Goal: Task Accomplishment & Management: Manage account settings

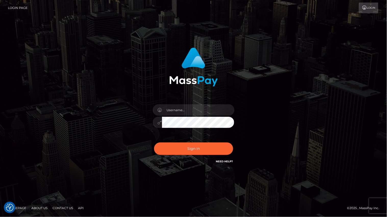
checkbox input "true"
click at [44, 74] on div "Sign in" at bounding box center [193, 109] width 387 height 206
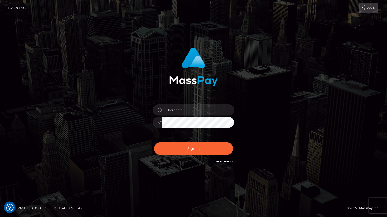
click at [372, 7] on link "Login" at bounding box center [368, 8] width 19 height 11
checkbox input "true"
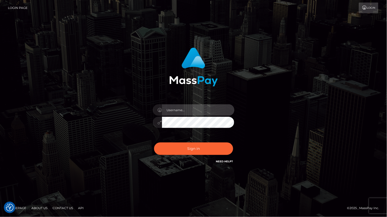
click at [211, 114] on input "text" at bounding box center [198, 110] width 72 height 11
type input "VenusJones0531@gmail.com"
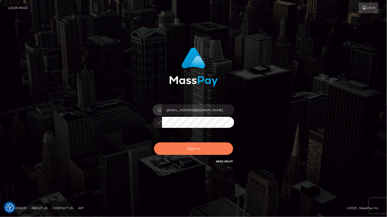
click at [188, 150] on button "Sign in" at bounding box center [193, 149] width 79 height 12
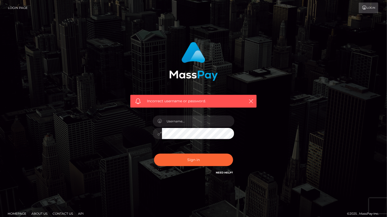
click at [223, 174] on h6 "Need Help?" at bounding box center [224, 173] width 17 height 4
checkbox input "true"
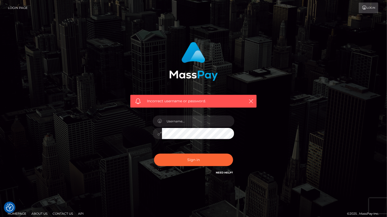
click at [224, 175] on link "Need Help?" at bounding box center [224, 172] width 17 height 3
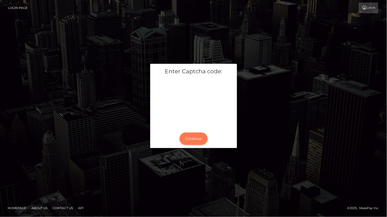
click at [191, 141] on button "Continue" at bounding box center [193, 139] width 28 height 12
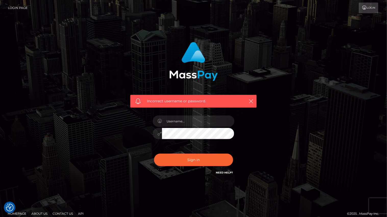
click at [222, 175] on link "Need Help?" at bounding box center [224, 172] width 17 height 3
